Goal: Information Seeking & Learning: Learn about a topic

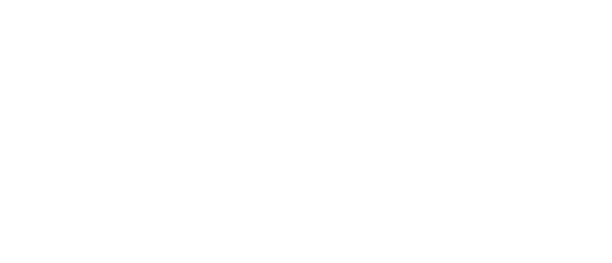
click at [556, 0] on html at bounding box center [306, 0] width 612 height 0
click at [568, 0] on html at bounding box center [306, 0] width 612 height 0
click at [558, 0] on html at bounding box center [306, 0] width 612 height 0
click at [557, 0] on html at bounding box center [306, 0] width 612 height 0
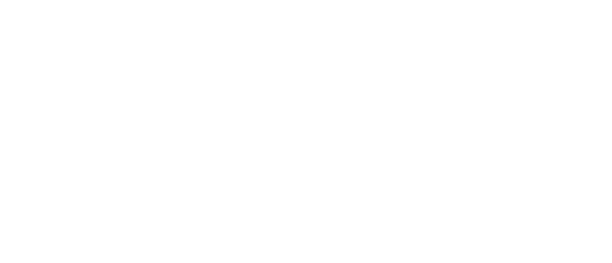
click at [558, 0] on html at bounding box center [306, 0] width 612 height 0
click at [567, 0] on html at bounding box center [306, 0] width 612 height 0
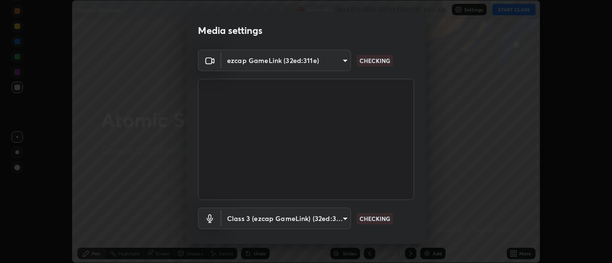
scroll to position [50, 0]
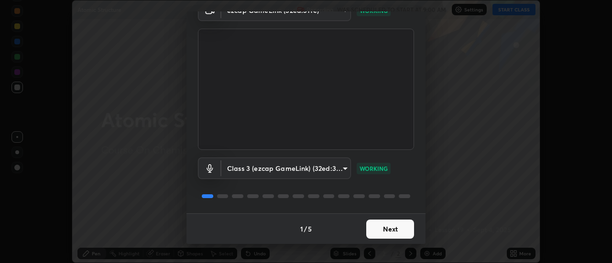
click at [391, 230] on button "Next" at bounding box center [390, 229] width 48 height 19
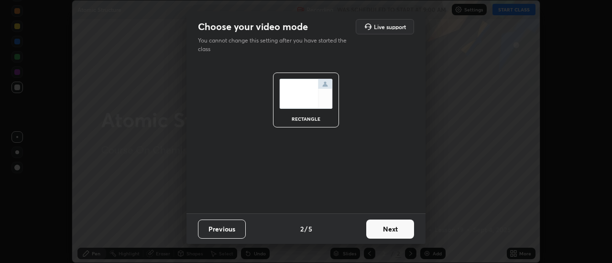
scroll to position [0, 0]
click at [391, 230] on button "Next" at bounding box center [390, 229] width 48 height 19
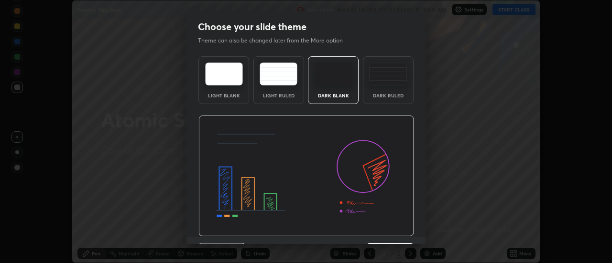
click at [391, 230] on img at bounding box center [306, 176] width 216 height 121
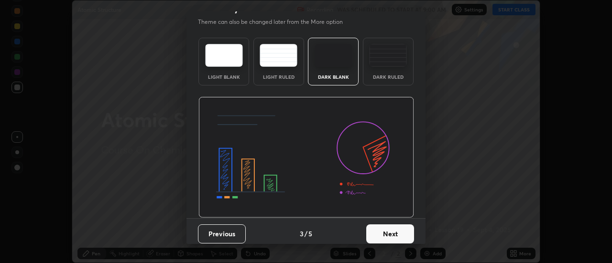
scroll to position [23, 0]
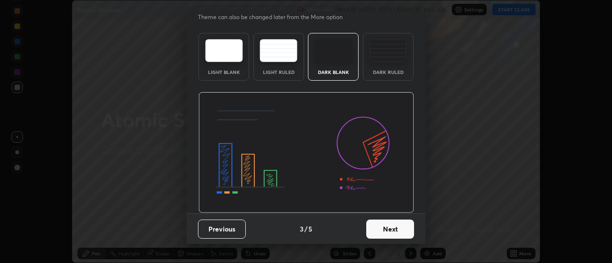
click at [391, 229] on button "Next" at bounding box center [390, 229] width 48 height 19
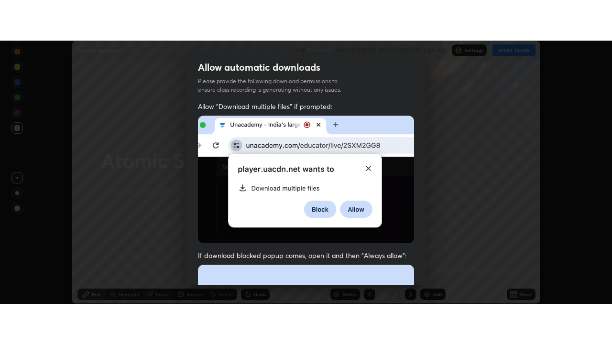
scroll to position [245, 0]
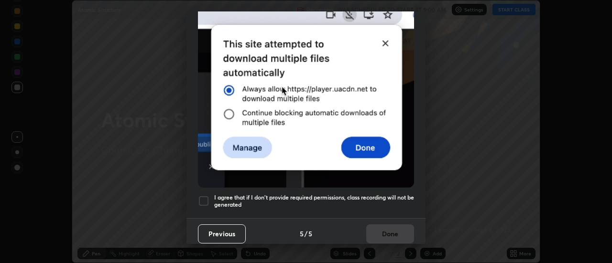
click at [202, 196] on div at bounding box center [203, 201] width 11 height 11
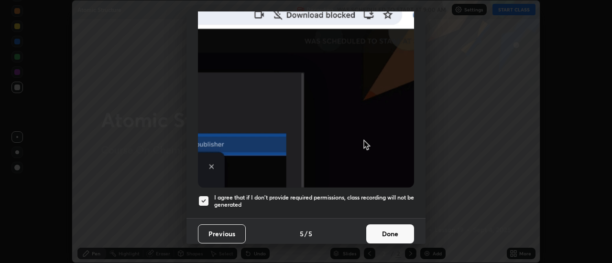
click at [383, 225] on button "Done" at bounding box center [390, 234] width 48 height 19
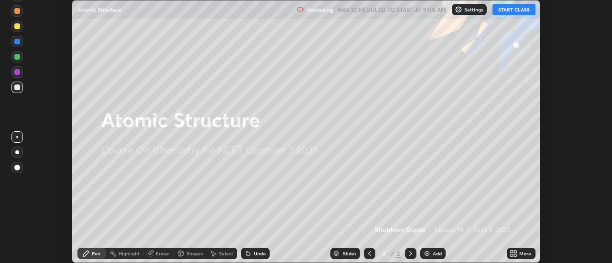
click at [518, 10] on button "START CLASS" at bounding box center [513, 9] width 43 height 11
click at [435, 254] on div "Add" at bounding box center [437, 253] width 9 height 5
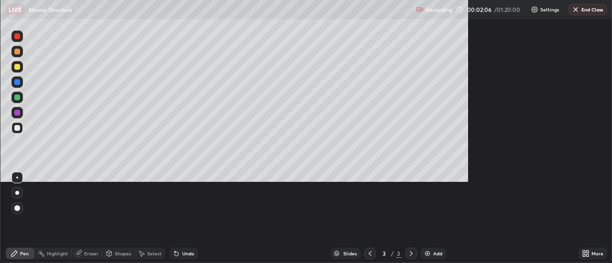
scroll to position [344, 612]
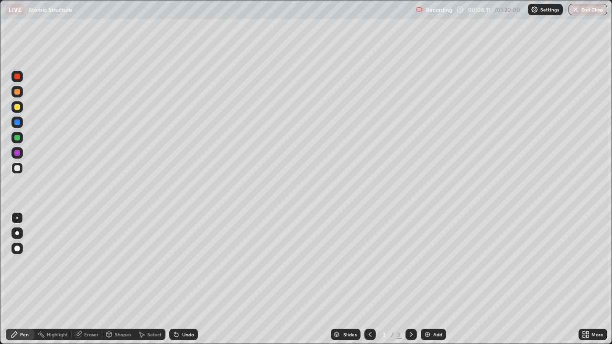
click at [17, 233] on div at bounding box center [17, 233] width 4 height 4
click at [15, 109] on div at bounding box center [17, 107] width 6 height 6
click at [17, 169] on div at bounding box center [17, 168] width 6 height 6
click at [175, 263] on icon at bounding box center [176, 335] width 4 height 4
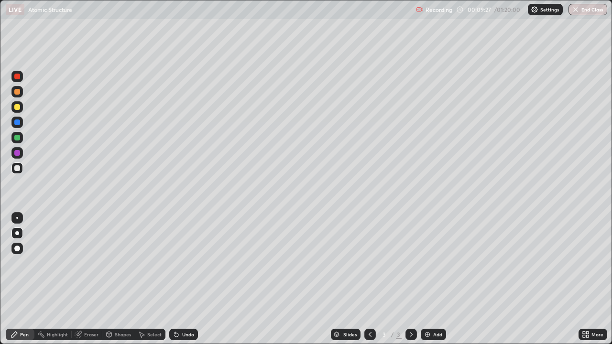
click at [119, 263] on div "Shapes" at bounding box center [123, 334] width 16 height 5
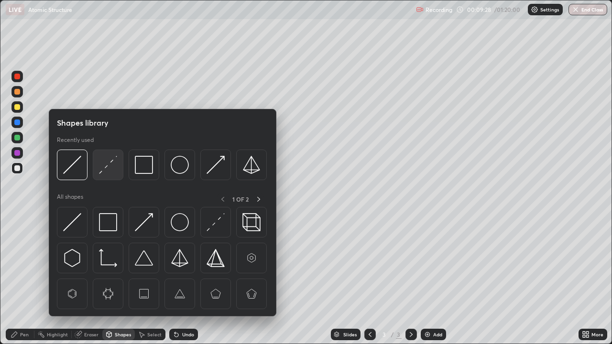
click at [105, 169] on img at bounding box center [108, 165] width 18 height 18
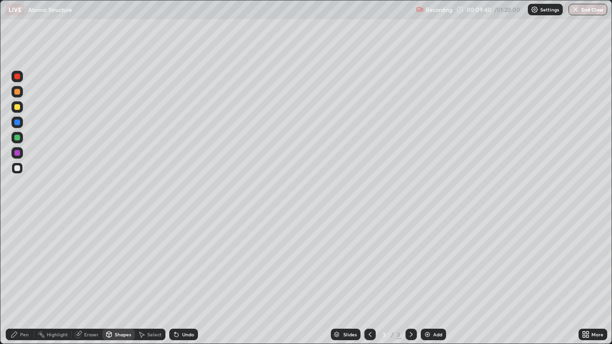
click at [21, 110] on div at bounding box center [16, 106] width 11 height 11
click at [28, 263] on div "Pen" at bounding box center [24, 334] width 9 height 5
click at [180, 263] on div "Undo" at bounding box center [183, 334] width 29 height 11
click at [429, 263] on img at bounding box center [428, 335] width 8 height 8
click at [182, 263] on div "Undo" at bounding box center [183, 334] width 29 height 11
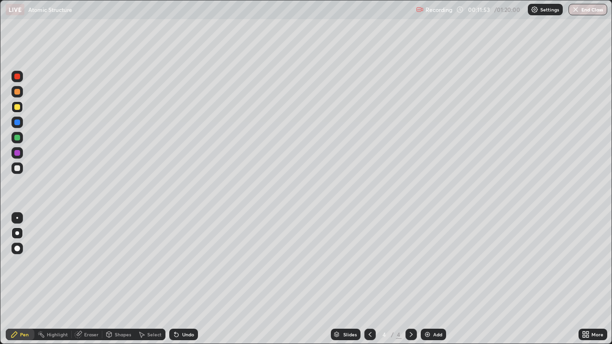
click at [17, 170] on div at bounding box center [17, 168] width 6 height 6
click at [369, 263] on div at bounding box center [369, 334] width 11 height 11
click at [411, 263] on icon at bounding box center [411, 335] width 8 height 8
click at [17, 125] on div at bounding box center [17, 123] width 6 height 6
click at [55, 263] on div "Highlight" at bounding box center [57, 334] width 21 height 5
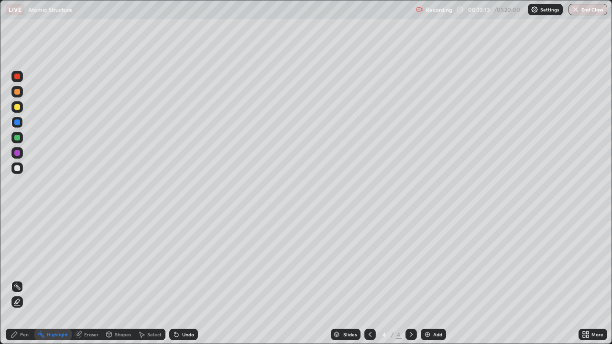
click at [15, 263] on icon at bounding box center [17, 302] width 8 height 8
click at [25, 263] on div "Pen" at bounding box center [24, 334] width 9 height 5
click at [16, 171] on div at bounding box center [17, 168] width 6 height 6
click at [14, 106] on div at bounding box center [16, 106] width 11 height 11
click at [15, 106] on div at bounding box center [17, 107] width 6 height 6
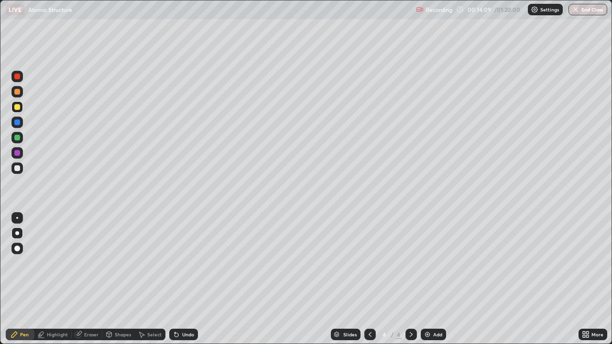
click at [17, 92] on div at bounding box center [17, 92] width 6 height 6
click at [369, 263] on icon at bounding box center [370, 335] width 8 height 8
click at [410, 263] on icon at bounding box center [411, 335] width 8 height 8
click at [22, 96] on div at bounding box center [16, 91] width 11 height 11
click at [16, 170] on div at bounding box center [17, 168] width 6 height 6
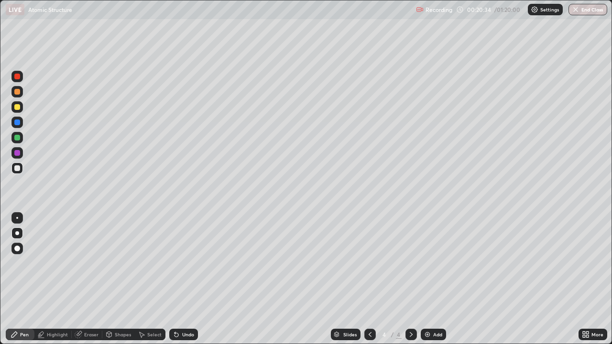
click at [370, 263] on div at bounding box center [369, 334] width 11 height 11
click at [410, 263] on icon at bounding box center [411, 335] width 8 height 8
click at [429, 263] on img at bounding box center [428, 335] width 8 height 8
click at [18, 112] on div at bounding box center [16, 106] width 11 height 11
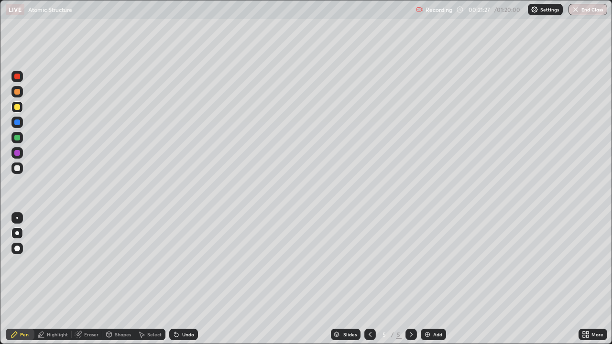
click at [17, 110] on div at bounding box center [16, 106] width 11 height 11
click at [178, 263] on icon at bounding box center [177, 335] width 8 height 8
click at [17, 140] on div at bounding box center [17, 138] width 6 height 6
click at [18, 140] on div at bounding box center [17, 138] width 6 height 6
click at [26, 263] on div "Pen" at bounding box center [24, 334] width 9 height 5
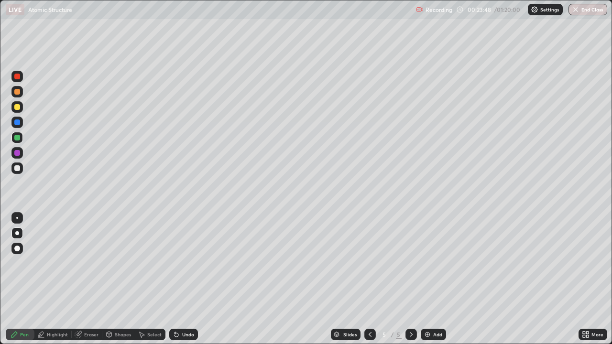
click at [18, 154] on div at bounding box center [17, 153] width 6 height 6
click at [21, 167] on div at bounding box center [16, 168] width 11 height 11
click at [19, 120] on div at bounding box center [17, 123] width 6 height 6
click at [17, 169] on div at bounding box center [17, 168] width 6 height 6
click at [86, 263] on div "Eraser" at bounding box center [91, 334] width 14 height 5
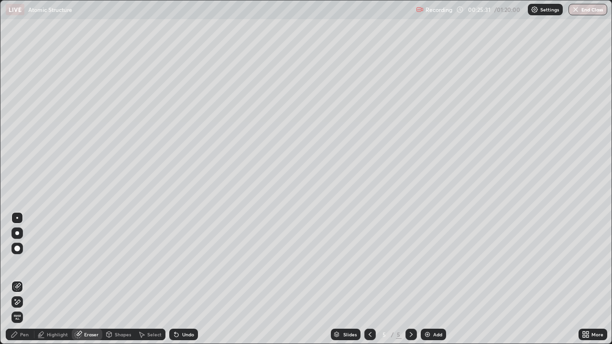
click at [22, 263] on div "Pen" at bounding box center [20, 334] width 29 height 11
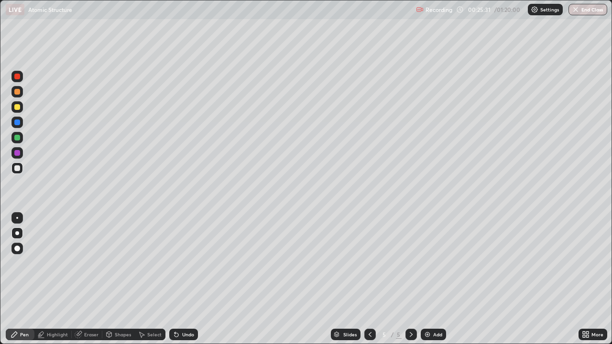
click at [16, 169] on div at bounding box center [17, 168] width 6 height 6
click at [183, 263] on div "Undo" at bounding box center [188, 334] width 12 height 5
click at [18, 122] on div at bounding box center [17, 123] width 6 height 6
click at [369, 263] on icon at bounding box center [370, 335] width 8 height 8
click at [410, 263] on icon at bounding box center [411, 335] width 8 height 8
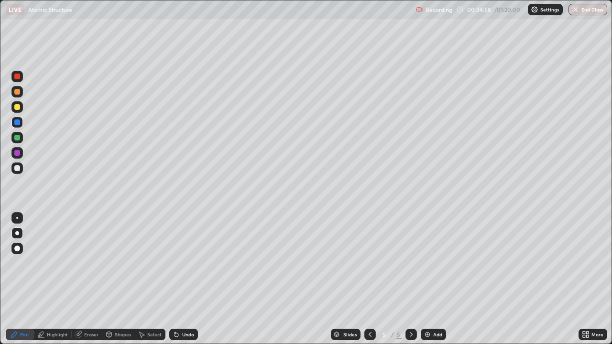
click at [433, 263] on div "Add" at bounding box center [437, 334] width 9 height 5
click at [20, 170] on div at bounding box center [16, 168] width 11 height 11
click at [18, 170] on div at bounding box center [17, 168] width 6 height 6
click at [189, 263] on div "Undo" at bounding box center [188, 334] width 12 height 5
click at [188, 263] on div "Undo" at bounding box center [188, 334] width 12 height 5
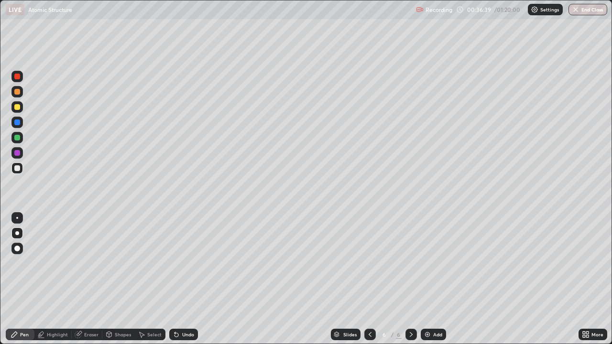
click at [428, 263] on img at bounding box center [428, 335] width 8 height 8
click at [18, 167] on div at bounding box center [17, 168] width 6 height 6
click at [17, 109] on div at bounding box center [17, 107] width 6 height 6
click at [17, 169] on div at bounding box center [17, 168] width 6 height 6
click at [19, 107] on div at bounding box center [17, 107] width 6 height 6
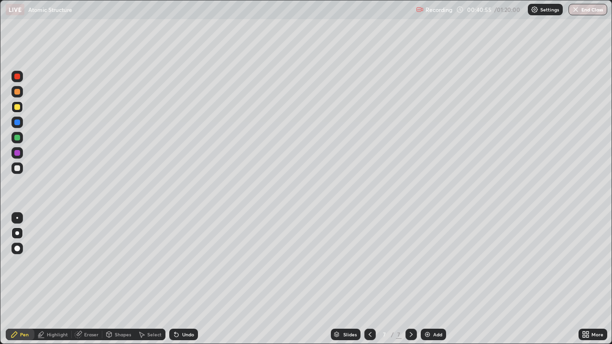
click at [17, 166] on div at bounding box center [17, 168] width 6 height 6
click at [85, 263] on div "Eraser" at bounding box center [91, 334] width 14 height 5
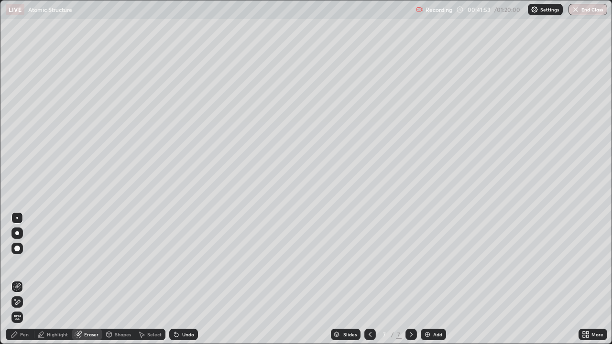
click at [111, 263] on icon at bounding box center [109, 335] width 5 height 6
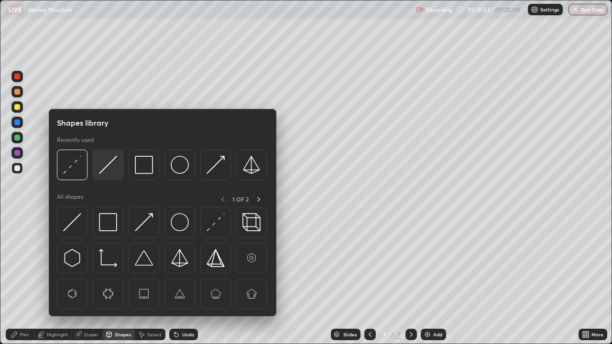
click at [107, 170] on img at bounding box center [108, 165] width 18 height 18
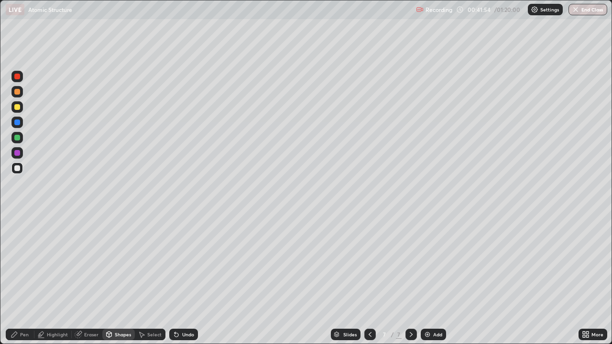
click at [17, 139] on div at bounding box center [17, 138] width 6 height 6
click at [87, 263] on div "Eraser" at bounding box center [91, 334] width 14 height 5
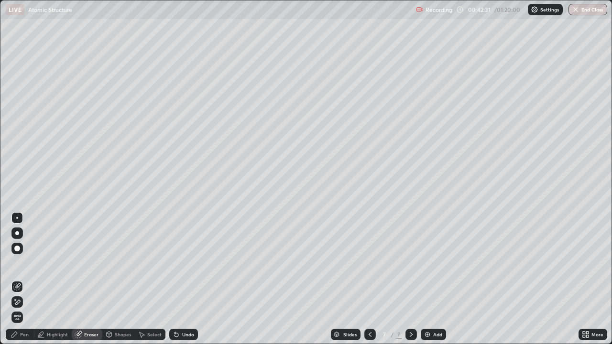
click at [24, 263] on div "Pen" at bounding box center [24, 334] width 9 height 5
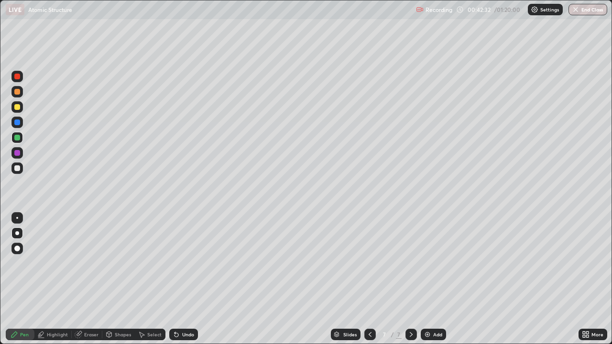
click at [18, 126] on div at bounding box center [16, 122] width 11 height 11
click at [429, 263] on img at bounding box center [428, 335] width 8 height 8
click at [18, 173] on div at bounding box center [16, 168] width 11 height 11
click at [184, 263] on div "Undo" at bounding box center [188, 334] width 12 height 5
click at [182, 263] on div "Undo" at bounding box center [188, 334] width 12 height 5
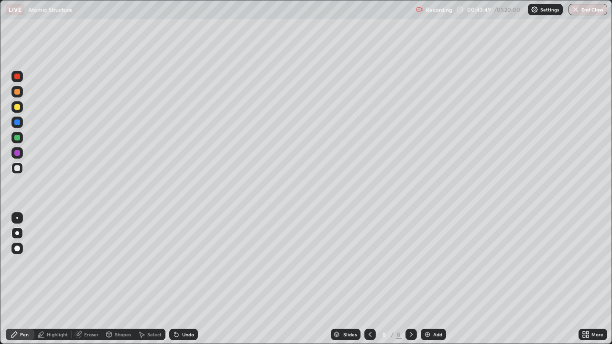
click at [15, 138] on div at bounding box center [17, 138] width 6 height 6
click at [184, 263] on div "Undo" at bounding box center [188, 334] width 12 height 5
click at [17, 108] on div at bounding box center [17, 107] width 6 height 6
click at [82, 263] on div "Eraser" at bounding box center [87, 334] width 31 height 11
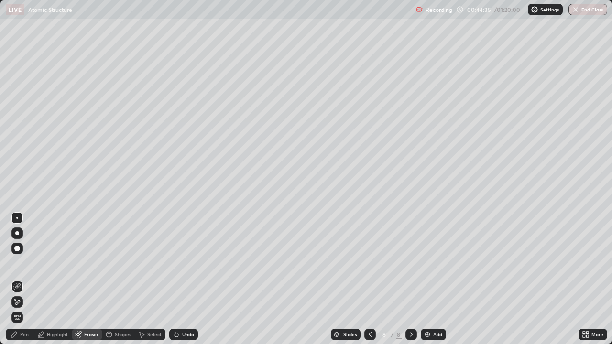
click at [113, 263] on div "Shapes" at bounding box center [118, 334] width 33 height 11
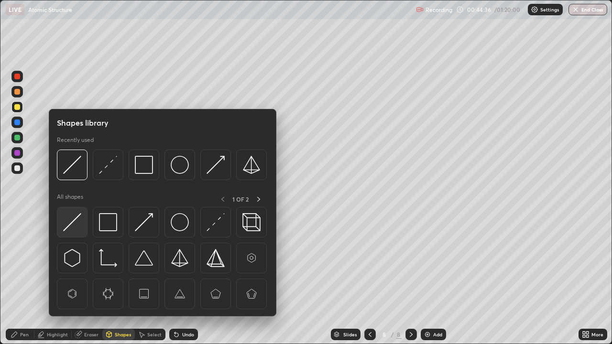
click at [76, 228] on img at bounding box center [72, 222] width 18 height 18
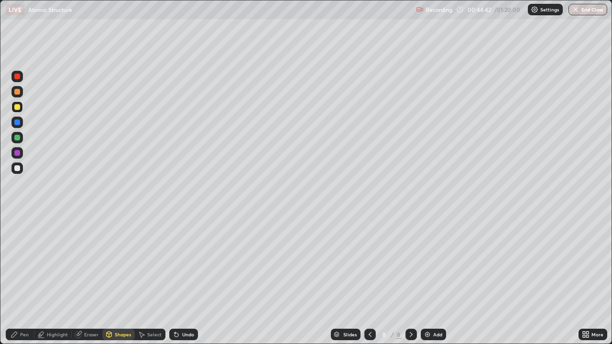
click at [17, 108] on div at bounding box center [17, 107] width 6 height 6
click at [25, 263] on div "Pen" at bounding box center [24, 334] width 9 height 5
click at [188, 263] on div "Undo" at bounding box center [188, 334] width 12 height 5
click at [191, 263] on div "Undo" at bounding box center [183, 334] width 29 height 11
click at [190, 263] on div "Undo" at bounding box center [183, 334] width 29 height 11
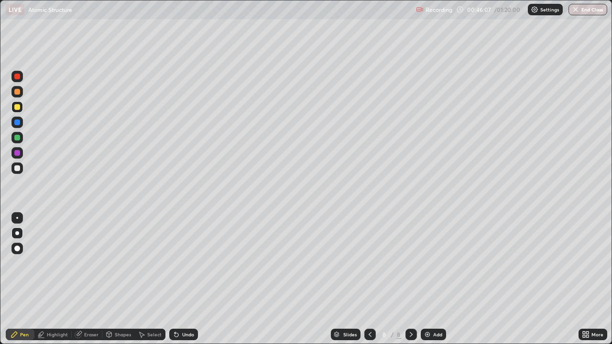
click at [124, 263] on div "Shapes" at bounding box center [123, 334] width 16 height 5
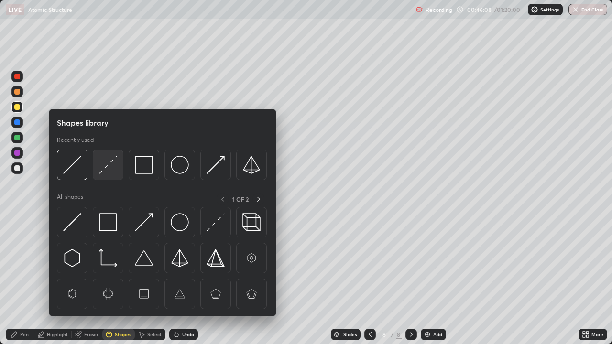
click at [104, 172] on img at bounding box center [108, 165] width 18 height 18
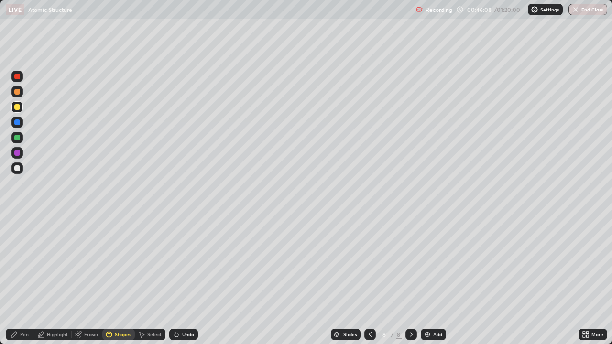
click at [21, 171] on div at bounding box center [16, 168] width 11 height 11
click at [23, 263] on div "Pen" at bounding box center [24, 334] width 9 height 5
click at [17, 122] on div at bounding box center [17, 123] width 6 height 6
click at [17, 170] on div at bounding box center [17, 168] width 6 height 6
click at [18, 138] on div at bounding box center [17, 138] width 6 height 6
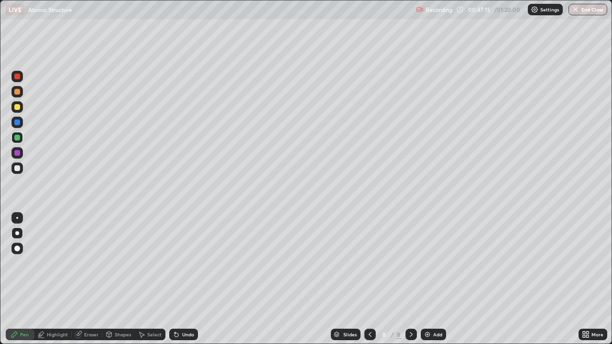
click at [86, 263] on div "Eraser" at bounding box center [91, 334] width 14 height 5
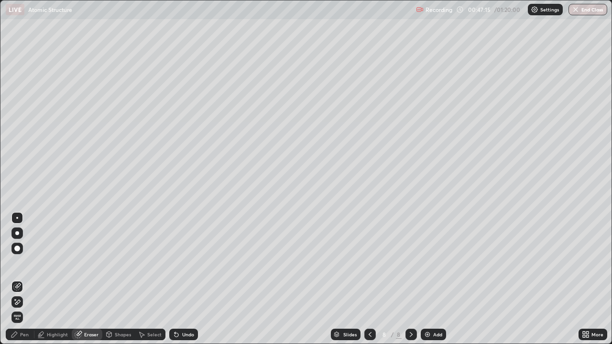
click at [17, 263] on icon at bounding box center [17, 287] width 8 height 8
click at [27, 263] on div "Pen" at bounding box center [24, 334] width 9 height 5
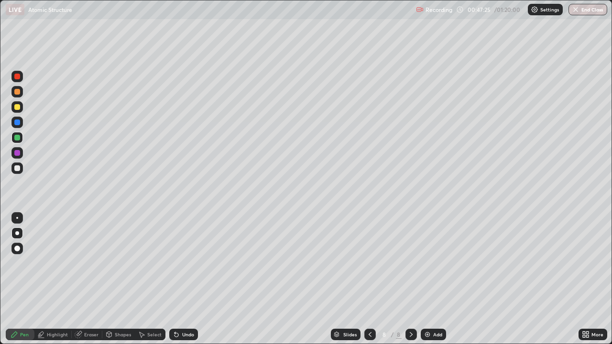
click at [17, 120] on div at bounding box center [17, 123] width 6 height 6
click at [429, 263] on img at bounding box center [428, 335] width 8 height 8
click at [17, 169] on div at bounding box center [17, 168] width 6 height 6
click at [18, 107] on div at bounding box center [17, 107] width 6 height 6
click at [84, 263] on div "Eraser" at bounding box center [91, 334] width 14 height 5
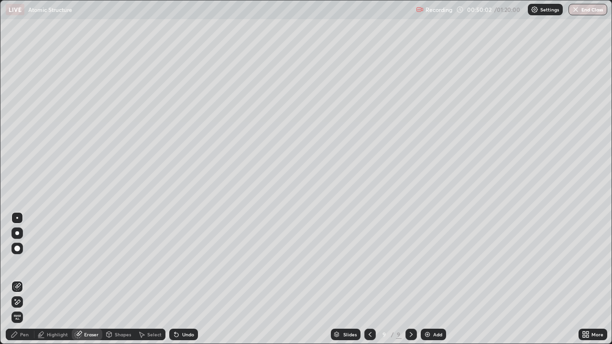
click at [18, 263] on icon at bounding box center [17, 287] width 8 height 8
click at [25, 263] on div "Pen" at bounding box center [24, 334] width 9 height 5
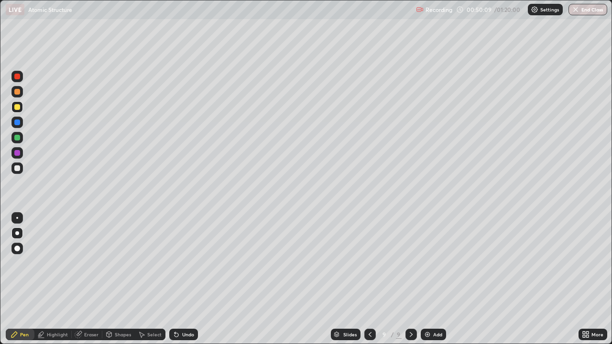
click at [20, 123] on div at bounding box center [17, 123] width 6 height 6
click at [20, 139] on div at bounding box center [17, 138] width 6 height 6
click at [185, 263] on div "Undo" at bounding box center [188, 334] width 12 height 5
click at [186, 263] on div "Undo" at bounding box center [188, 334] width 12 height 5
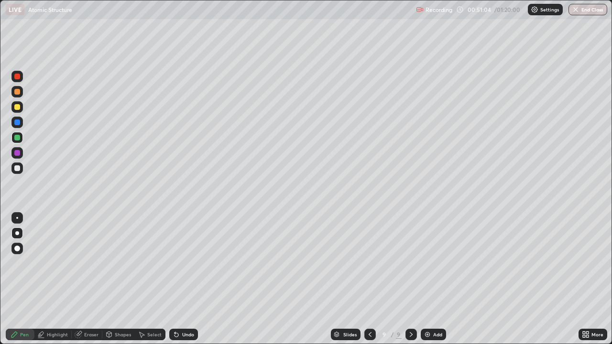
click at [186, 263] on div "Undo" at bounding box center [188, 334] width 12 height 5
click at [185, 263] on div "Undo" at bounding box center [188, 334] width 12 height 5
click at [186, 263] on div "Undo" at bounding box center [188, 334] width 12 height 5
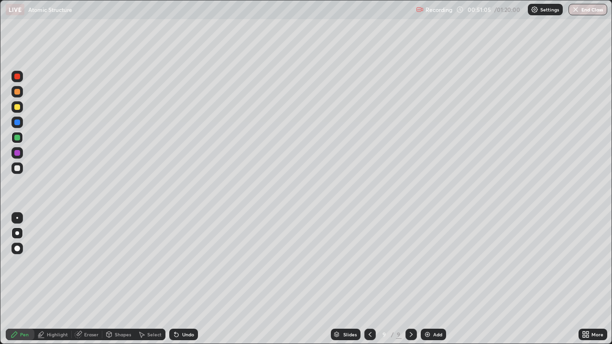
click at [185, 263] on div "Undo" at bounding box center [188, 334] width 12 height 5
click at [186, 263] on div "Undo" at bounding box center [188, 334] width 12 height 5
click at [187, 263] on div "Undo" at bounding box center [188, 334] width 12 height 5
click at [188, 263] on div "Undo" at bounding box center [188, 334] width 12 height 5
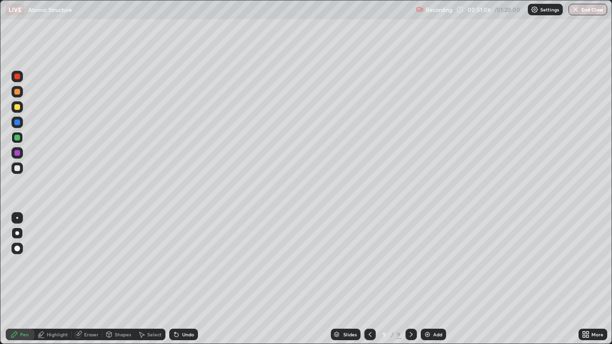
click at [188, 263] on div "Undo" at bounding box center [188, 334] width 12 height 5
click at [189, 263] on div "Undo" at bounding box center [188, 334] width 12 height 5
click at [188, 263] on div "Undo" at bounding box center [188, 334] width 12 height 5
click at [369, 263] on icon at bounding box center [370, 335] width 8 height 8
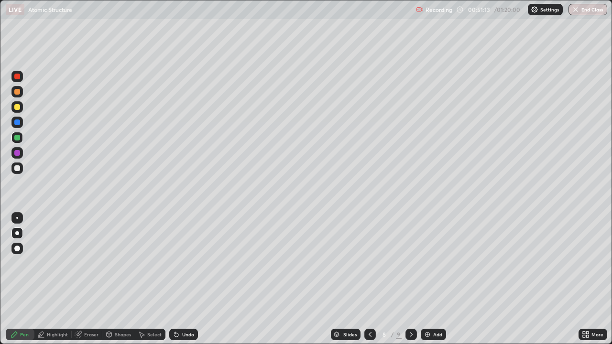
click at [410, 263] on icon at bounding box center [411, 335] width 8 height 8
click at [19, 168] on div at bounding box center [17, 168] width 6 height 6
click at [20, 107] on div at bounding box center [17, 107] width 6 height 6
click at [18, 167] on div at bounding box center [17, 168] width 6 height 6
click at [16, 166] on div at bounding box center [17, 168] width 6 height 6
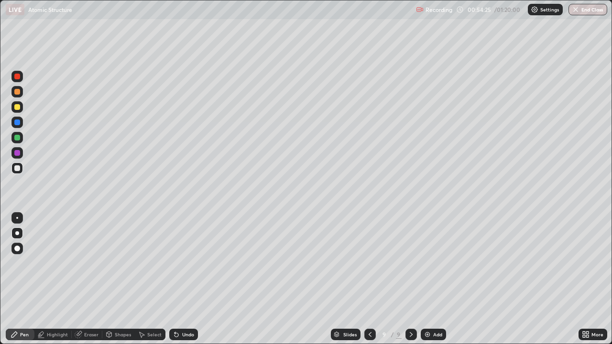
click at [93, 263] on div "Eraser" at bounding box center [91, 334] width 14 height 5
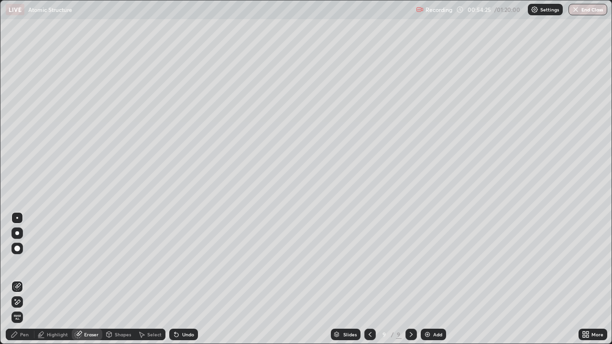
click at [121, 263] on div "Shapes" at bounding box center [118, 334] width 33 height 11
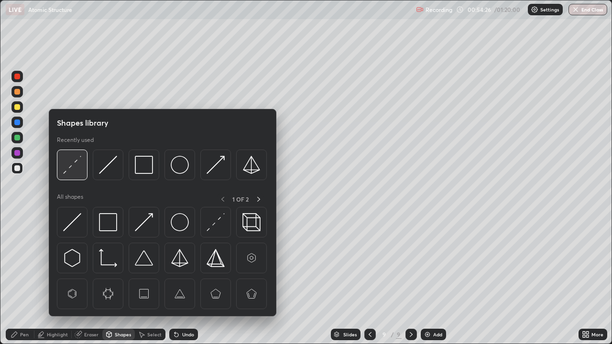
click at [68, 166] on img at bounding box center [72, 165] width 18 height 18
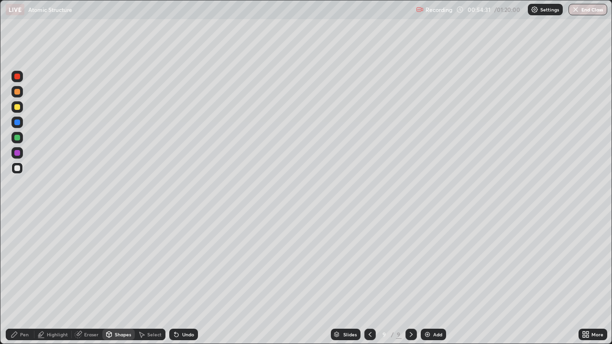
click at [29, 263] on div "Pen" at bounding box center [20, 334] width 29 height 11
click at [18, 168] on div at bounding box center [17, 168] width 6 height 6
click at [89, 263] on div "Eraser" at bounding box center [91, 334] width 14 height 5
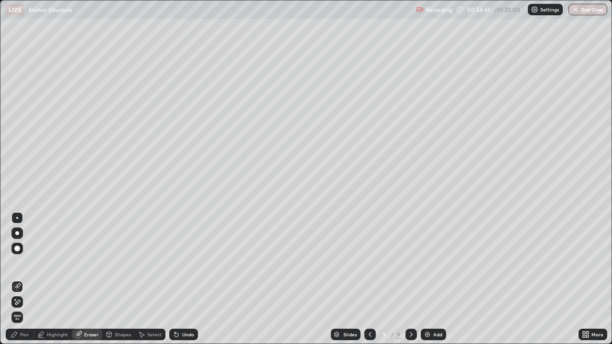
click at [19, 263] on icon at bounding box center [17, 287] width 8 height 8
click at [23, 263] on div "Pen" at bounding box center [24, 334] width 9 height 5
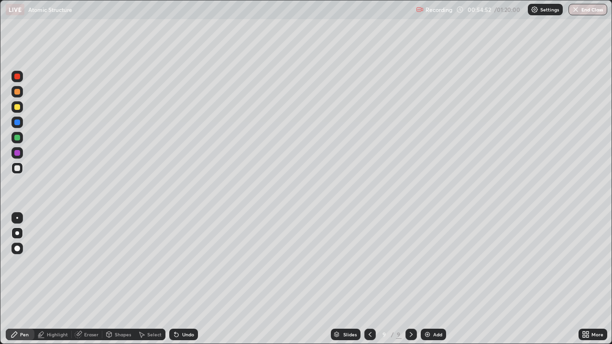
click at [18, 127] on div at bounding box center [16, 122] width 11 height 11
click at [373, 263] on div at bounding box center [369, 334] width 11 height 11
click at [369, 263] on icon at bounding box center [370, 335] width 8 height 8
click at [373, 263] on div at bounding box center [369, 334] width 11 height 11
click at [410, 263] on icon at bounding box center [411, 335] width 8 height 8
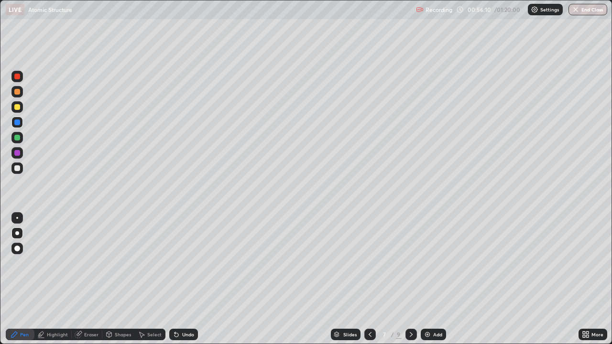
click at [410, 263] on icon at bounding box center [411, 335] width 8 height 8
click at [409, 263] on icon at bounding box center [411, 335] width 8 height 8
click at [416, 263] on div at bounding box center [410, 334] width 11 height 11
click at [371, 263] on icon at bounding box center [370, 335] width 8 height 8
click at [369, 263] on icon at bounding box center [370, 335] width 8 height 8
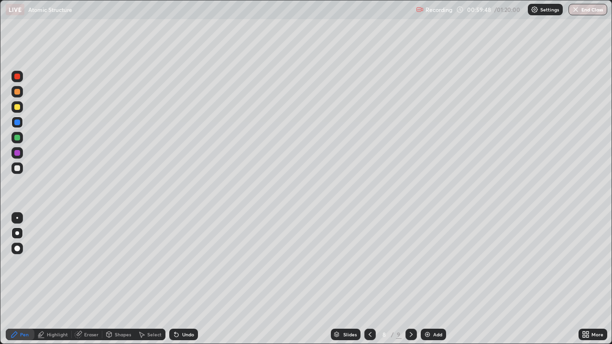
click at [371, 263] on icon at bounding box center [370, 335] width 8 height 8
click at [18, 92] on div at bounding box center [17, 92] width 6 height 6
click at [410, 263] on icon at bounding box center [411, 335] width 8 height 8
click at [415, 263] on div at bounding box center [410, 334] width 11 height 11
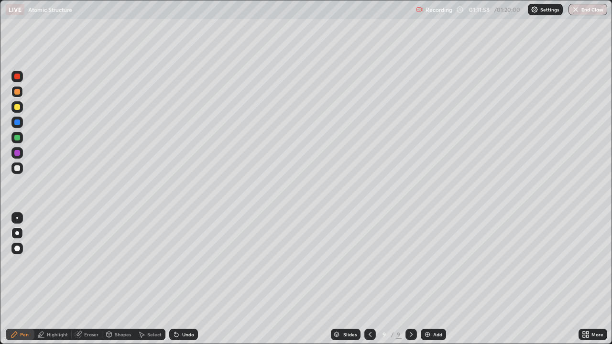
click at [370, 263] on icon at bounding box center [370, 335] width 8 height 8
click at [410, 263] on icon at bounding box center [411, 335] width 8 height 8
click at [370, 263] on icon at bounding box center [370, 335] width 8 height 8
click at [367, 263] on div at bounding box center [369, 334] width 11 height 11
click at [369, 263] on icon at bounding box center [370, 335] width 8 height 8
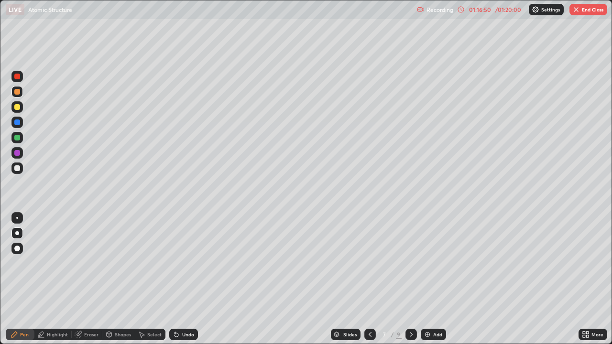
click at [369, 263] on icon at bounding box center [370, 335] width 8 height 8
click at [409, 263] on icon at bounding box center [411, 335] width 8 height 8
click at [410, 263] on icon at bounding box center [411, 334] width 3 height 5
click at [577, 12] on img "button" at bounding box center [576, 10] width 8 height 8
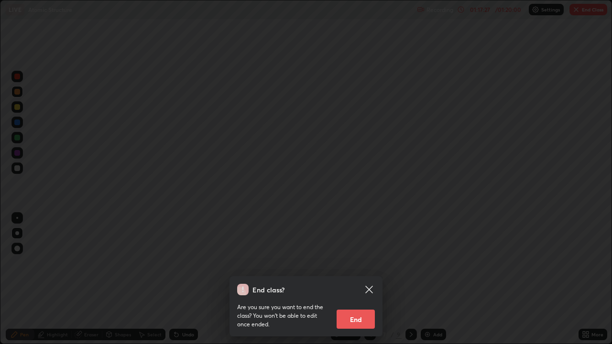
click at [354, 263] on button "End" at bounding box center [356, 319] width 38 height 19
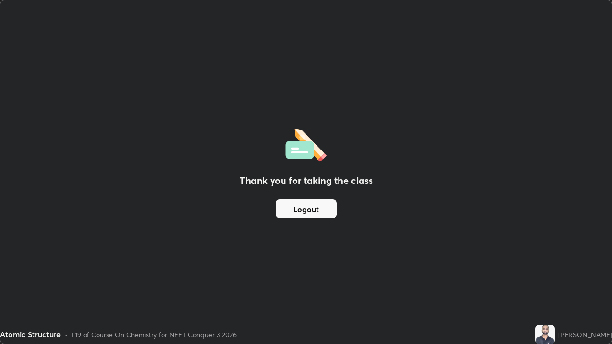
click at [326, 211] on button "Logout" at bounding box center [306, 208] width 61 height 19
click at [370, 244] on div "Thank you for taking the class Logout" at bounding box center [305, 171] width 611 height 343
click at [370, 243] on div "Thank you for taking the class Logout" at bounding box center [305, 171] width 611 height 343
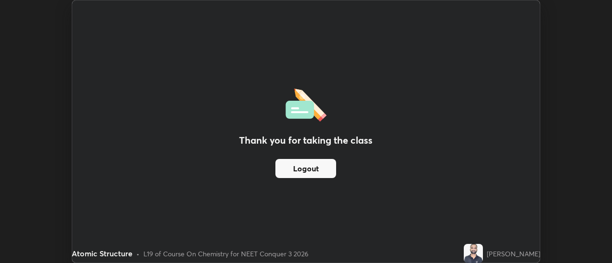
scroll to position [47541, 47192]
